Goal: Navigation & Orientation: Understand site structure

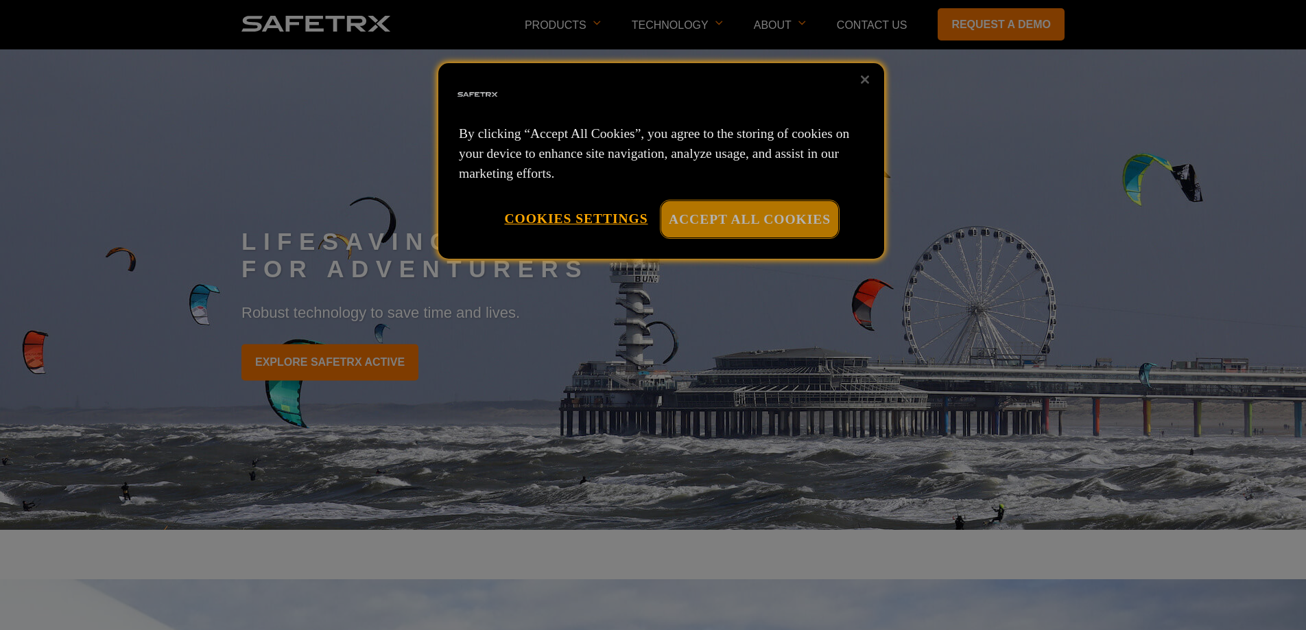
click at [778, 222] on button "Accept All Cookies" at bounding box center [749, 219] width 177 height 36
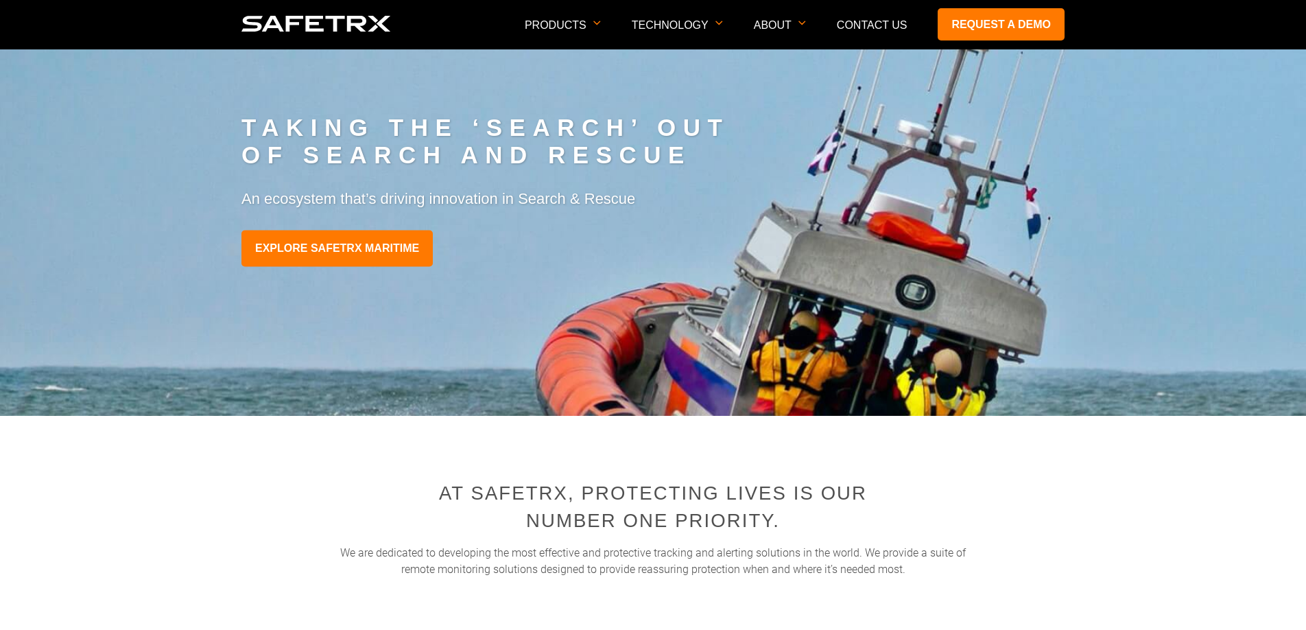
scroll to position [2233, 0]
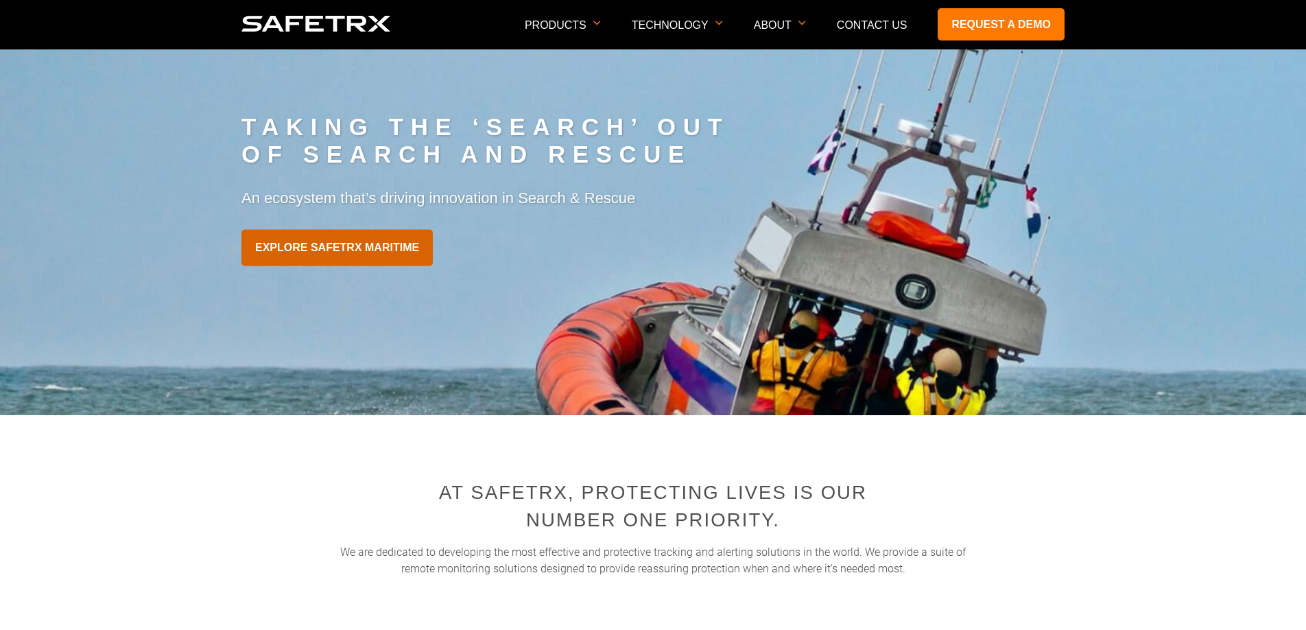
click at [409, 241] on link "EXPLORE SAFETRX MARITIME" at bounding box center [336, 248] width 191 height 36
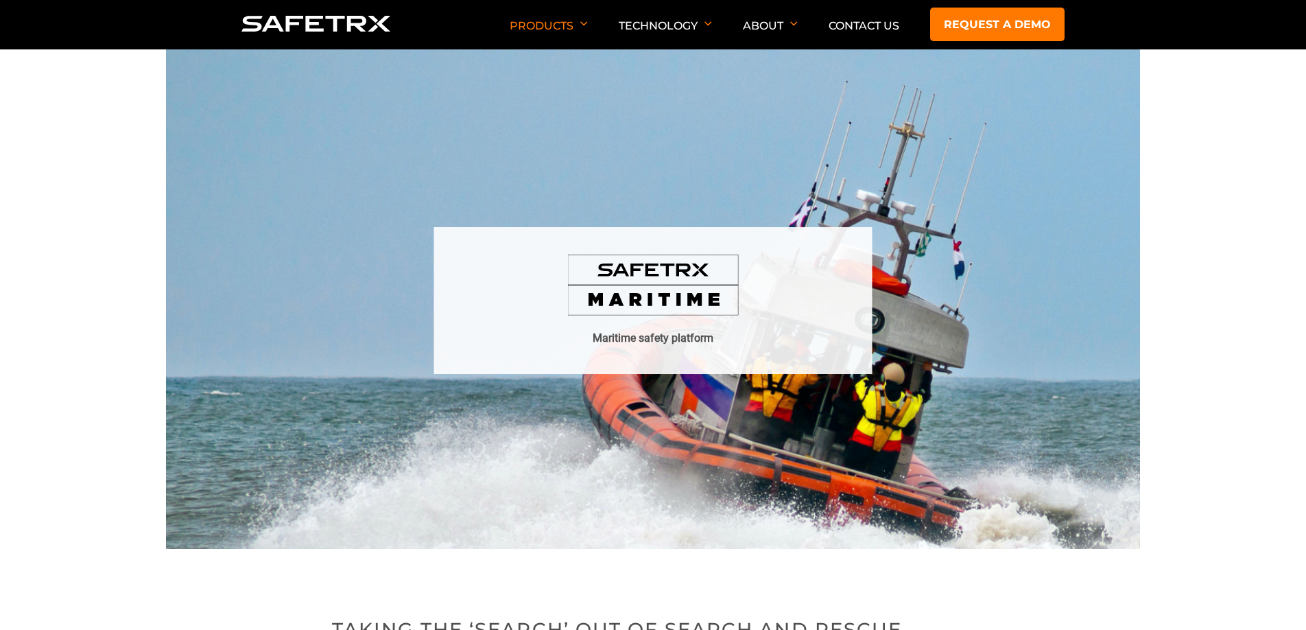
click at [651, 276] on img at bounding box center [652, 285] width 171 height 62
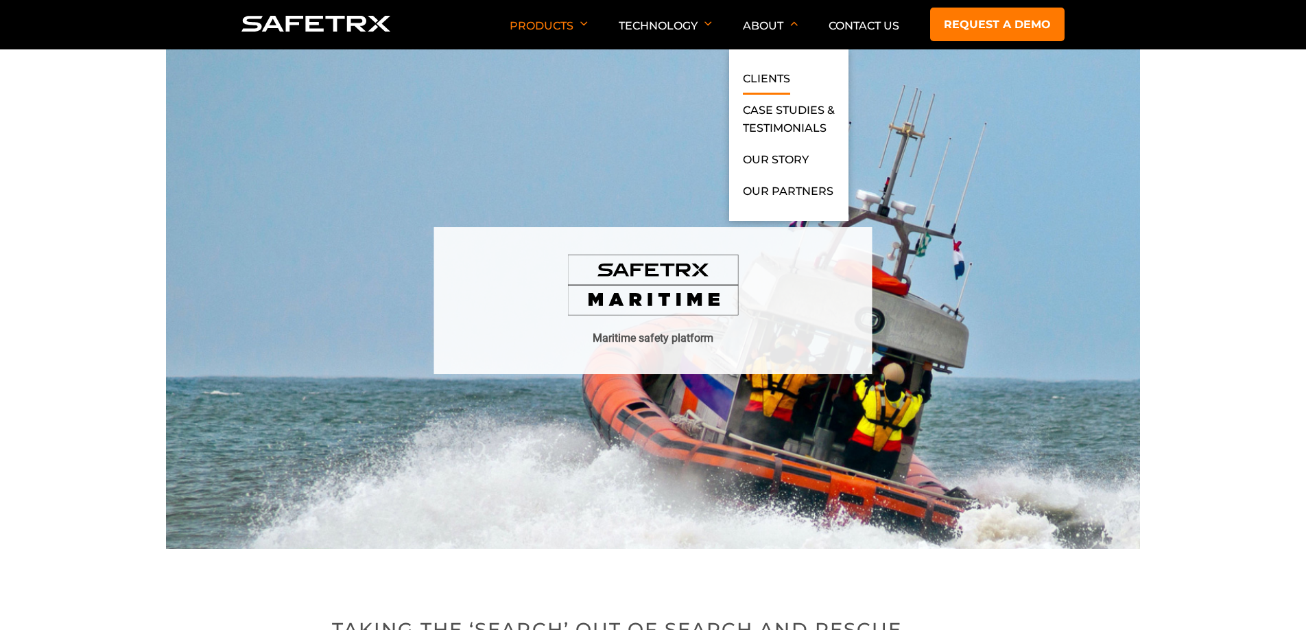
click at [776, 72] on link "Clients" at bounding box center [766, 82] width 47 height 25
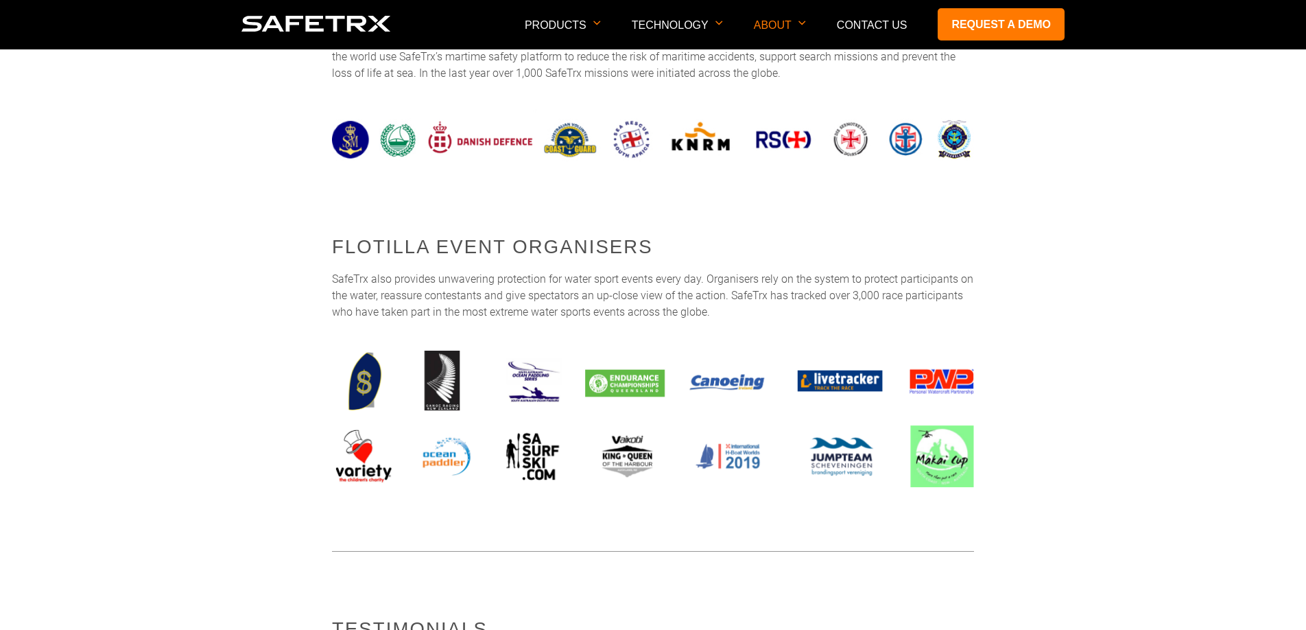
scroll to position [373, 0]
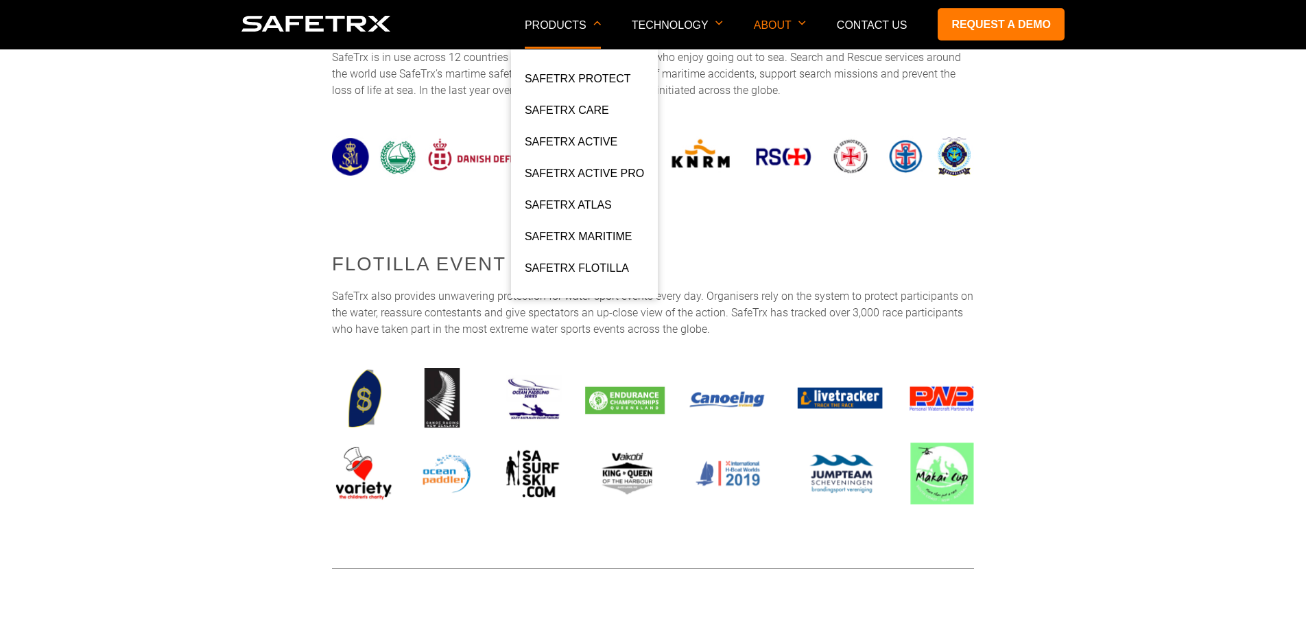
click at [581, 27] on p "Products" at bounding box center [563, 33] width 76 height 29
click at [588, 237] on link "SafeTrx Maritime" at bounding box center [578, 240] width 107 height 25
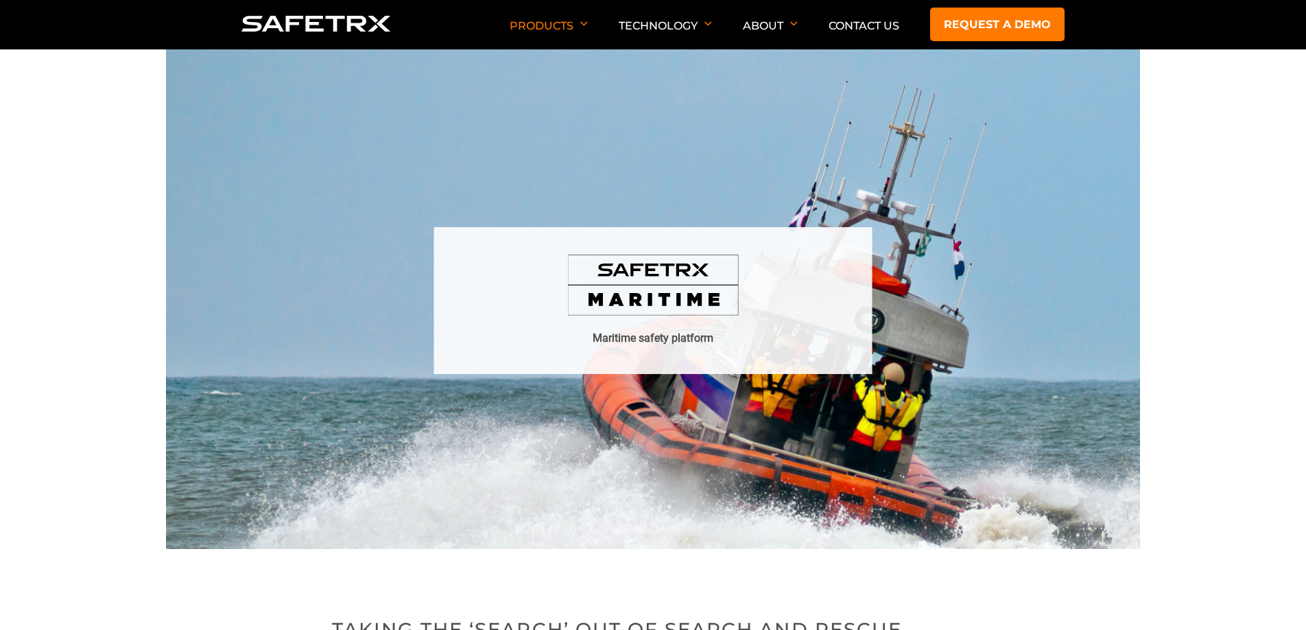
click at [646, 283] on img at bounding box center [652, 285] width 171 height 62
